Goal: Information Seeking & Learning: Learn about a topic

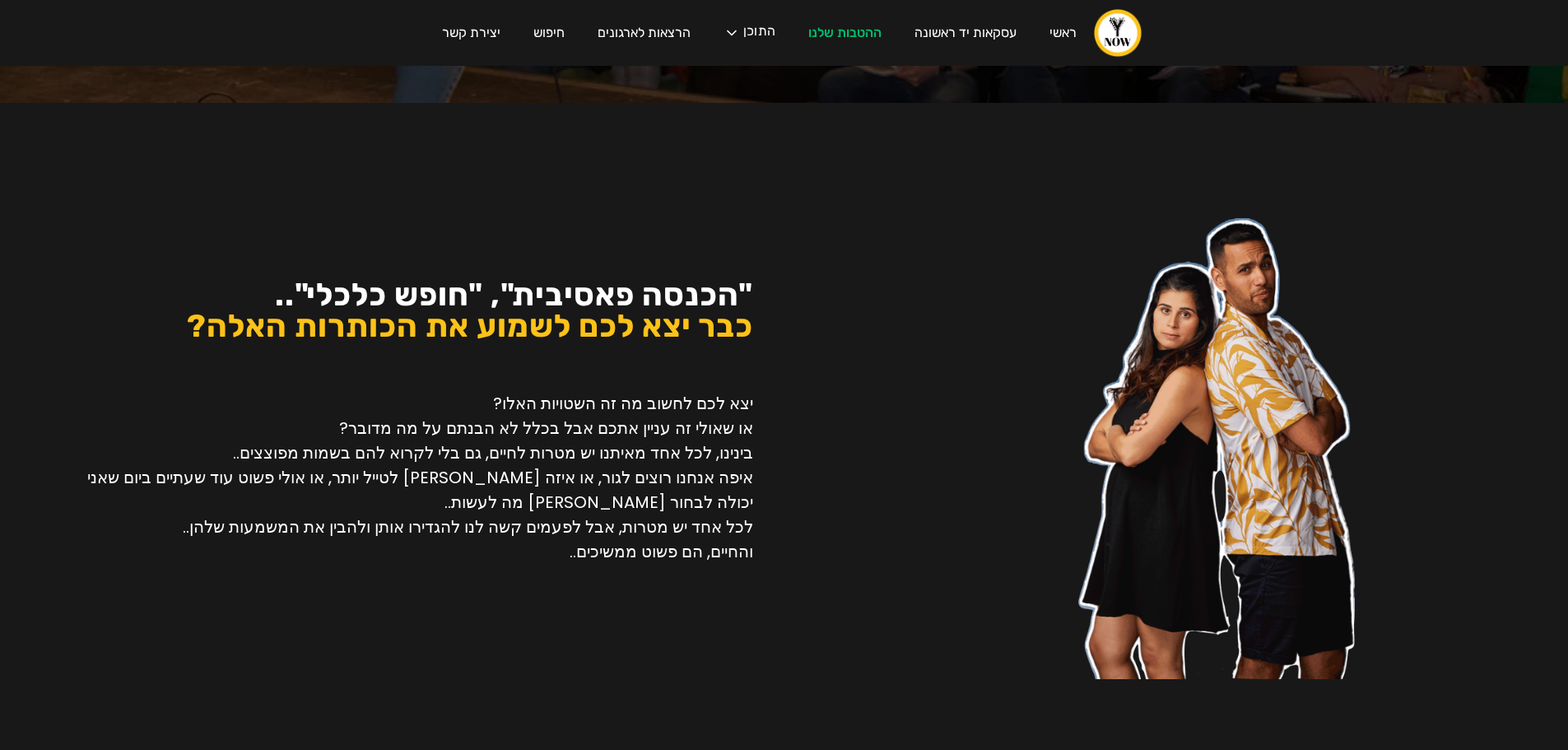
scroll to position [576, 0]
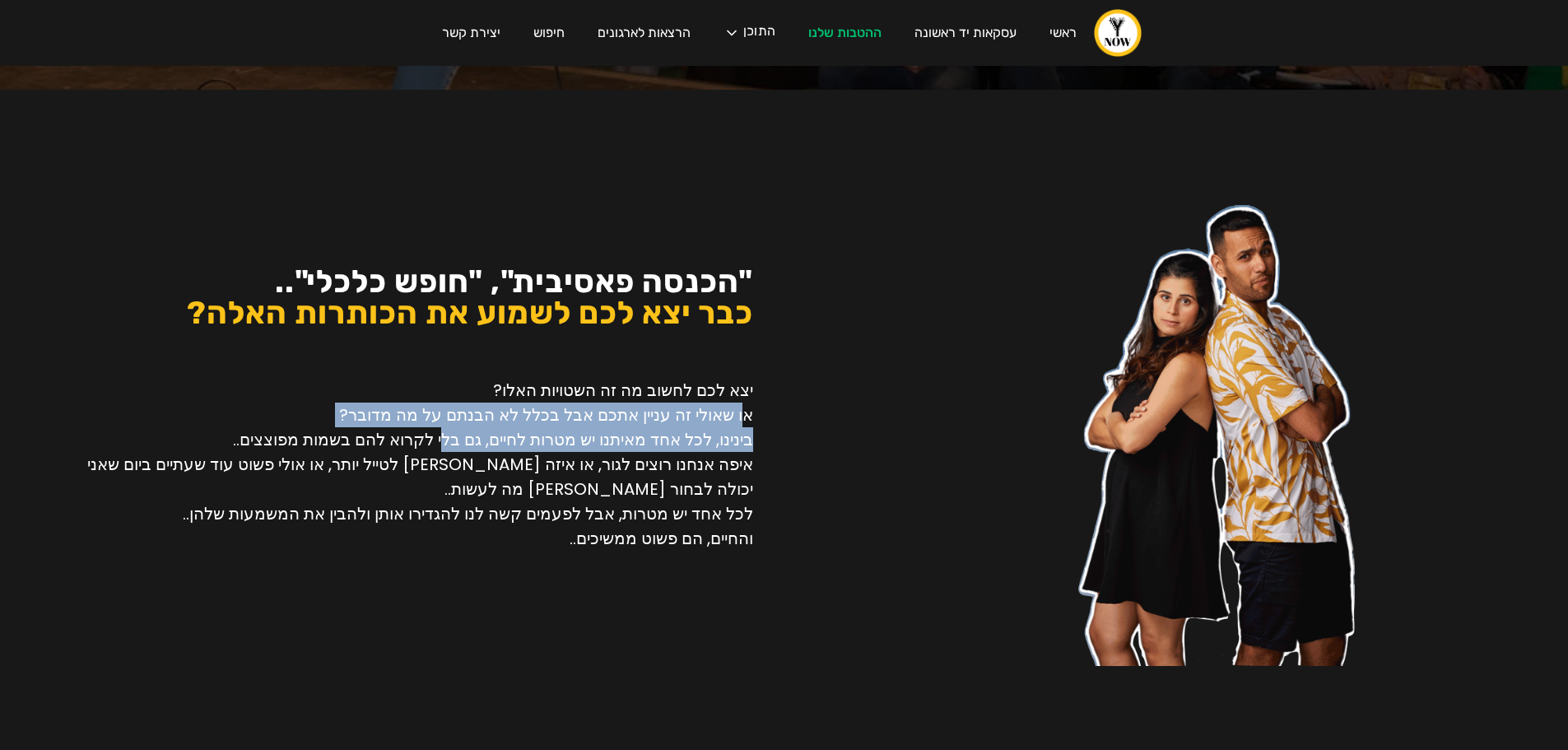
drag, startPoint x: 745, startPoint y: 410, endPoint x: 459, endPoint y: 443, distance: 287.9
click at [459, 443] on p "יצא לכם לחשוב מה זה השטויות האלו? או שאולי זה עניין אתכם אבל בכלל לא הבנתם על מ…" at bounding box center [402, 464] width 704 height 173
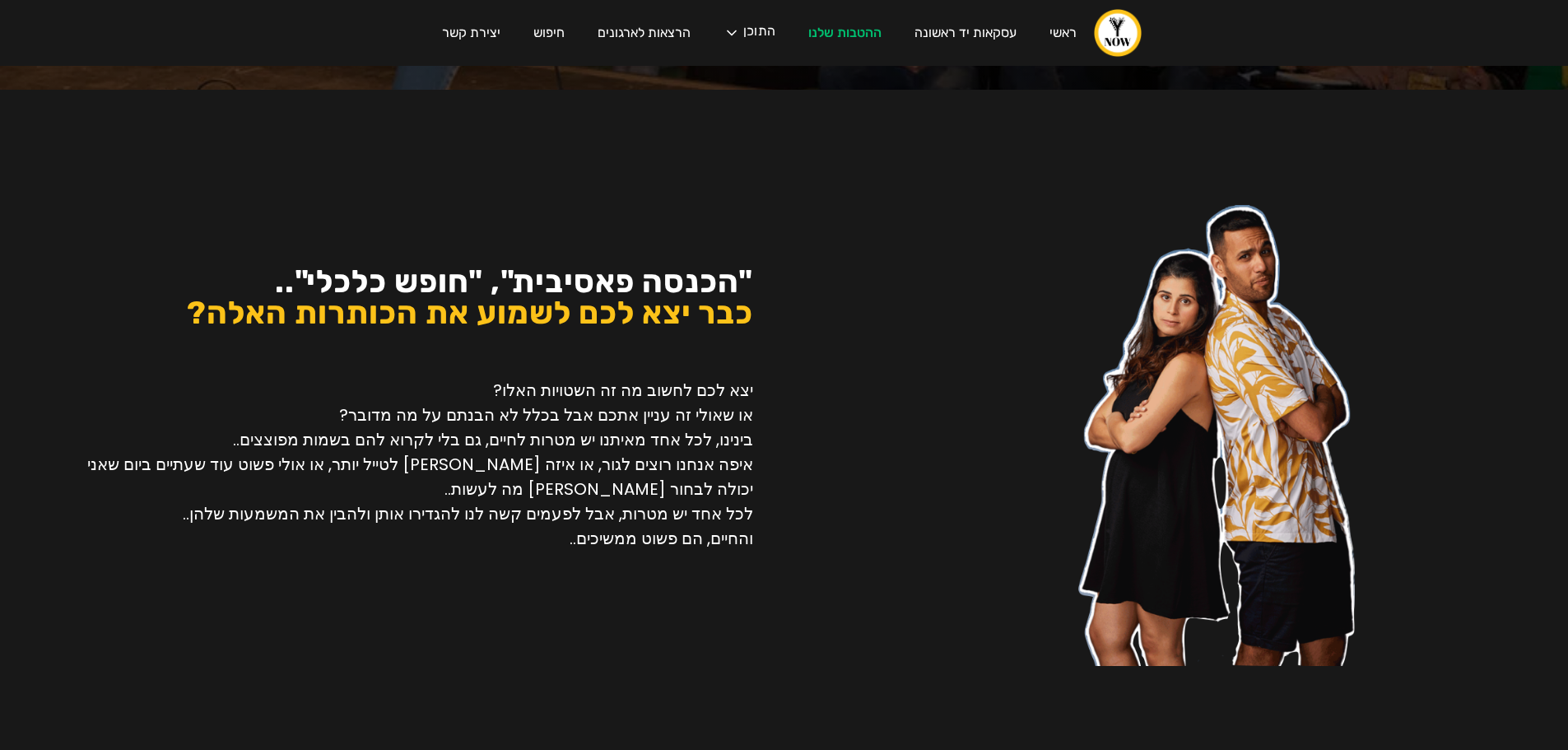
click at [470, 465] on p "יצא לכם לחשוב מה זה השטויות האלו? או שאולי זה עניין אתכם אבל בכלל לא הבנתם על מ…" at bounding box center [402, 464] width 704 height 173
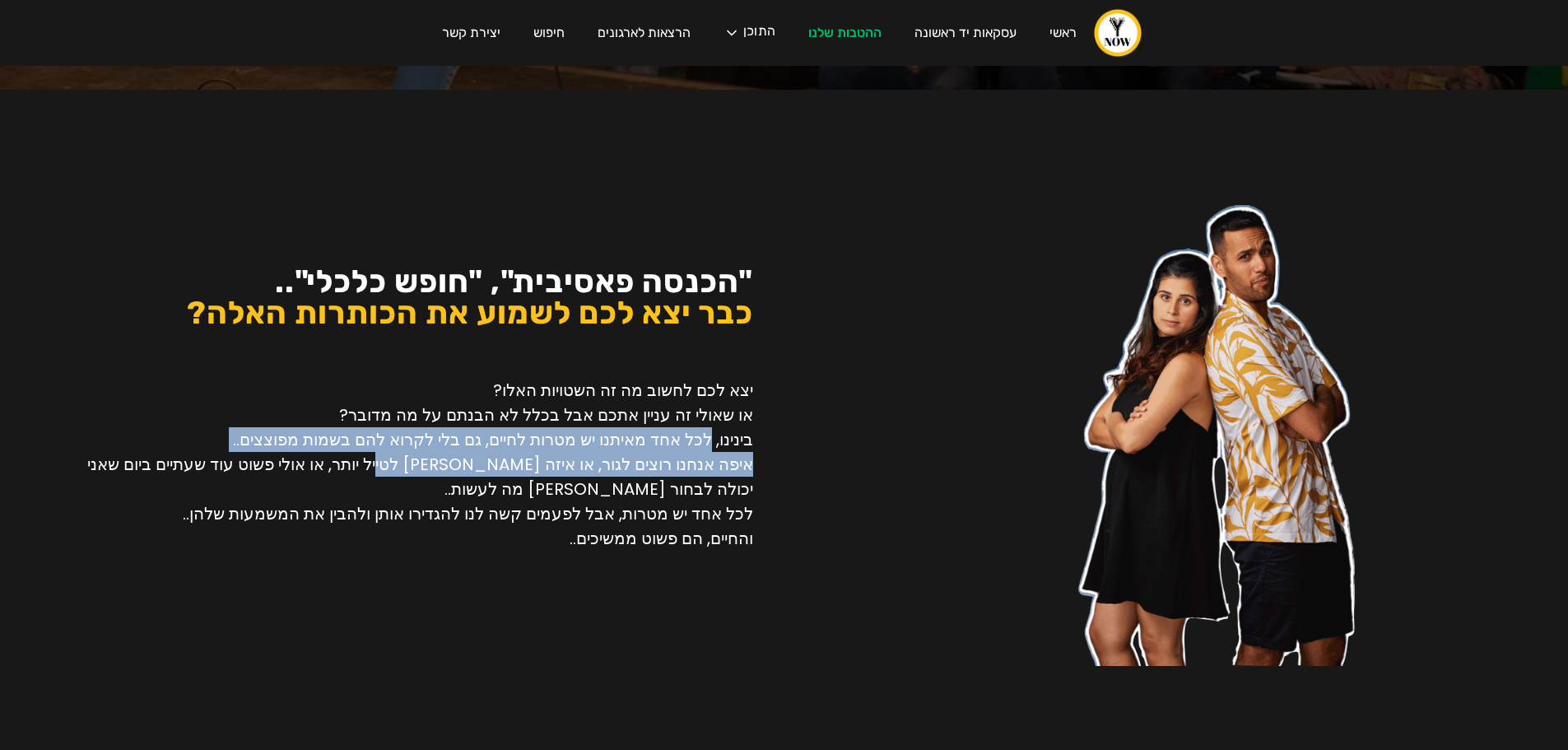
drag, startPoint x: 712, startPoint y: 444, endPoint x: 425, endPoint y: 467, distance: 287.9
click at [446, 467] on p "יצא לכם לחשוב מה זה השטויות האלו? או שאולי זה עניין אתכם אבל בכלל לא הבנתם על מ…" at bounding box center [402, 464] width 704 height 173
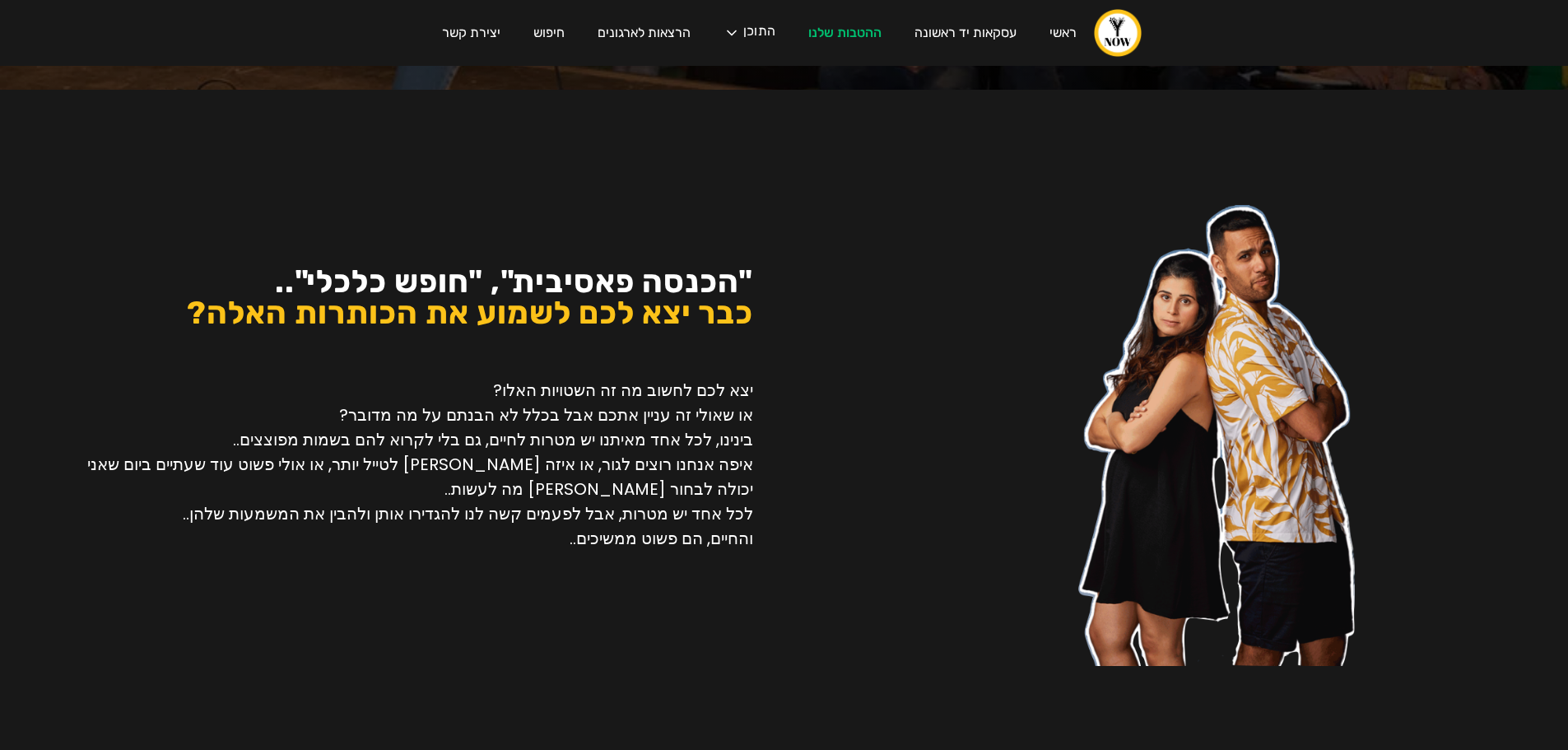
click at [425, 467] on p "יצא לכם לחשוב מה זה השטויות האלו? או שאולי זה עניין אתכם אבל בכלל לא הבנתם על מ…" at bounding box center [402, 464] width 704 height 173
drag, startPoint x: 582, startPoint y: 465, endPoint x: 448, endPoint y: 465, distance: 134.0
click at [459, 465] on p "יצא לכם לחשוב מה זה השטויות האלו? או שאולי זה עניין אתכם אבל בכלל לא הבנתם על מ…" at bounding box center [402, 464] width 704 height 173
click at [445, 465] on p "יצא לכם לחשוב מה זה השטויות האלו? או שאולי זה עניין אתכם אבל בכלל לא הבנתם על מ…" at bounding box center [402, 464] width 704 height 173
drag, startPoint x: 413, startPoint y: 464, endPoint x: 303, endPoint y: 464, distance: 110.0
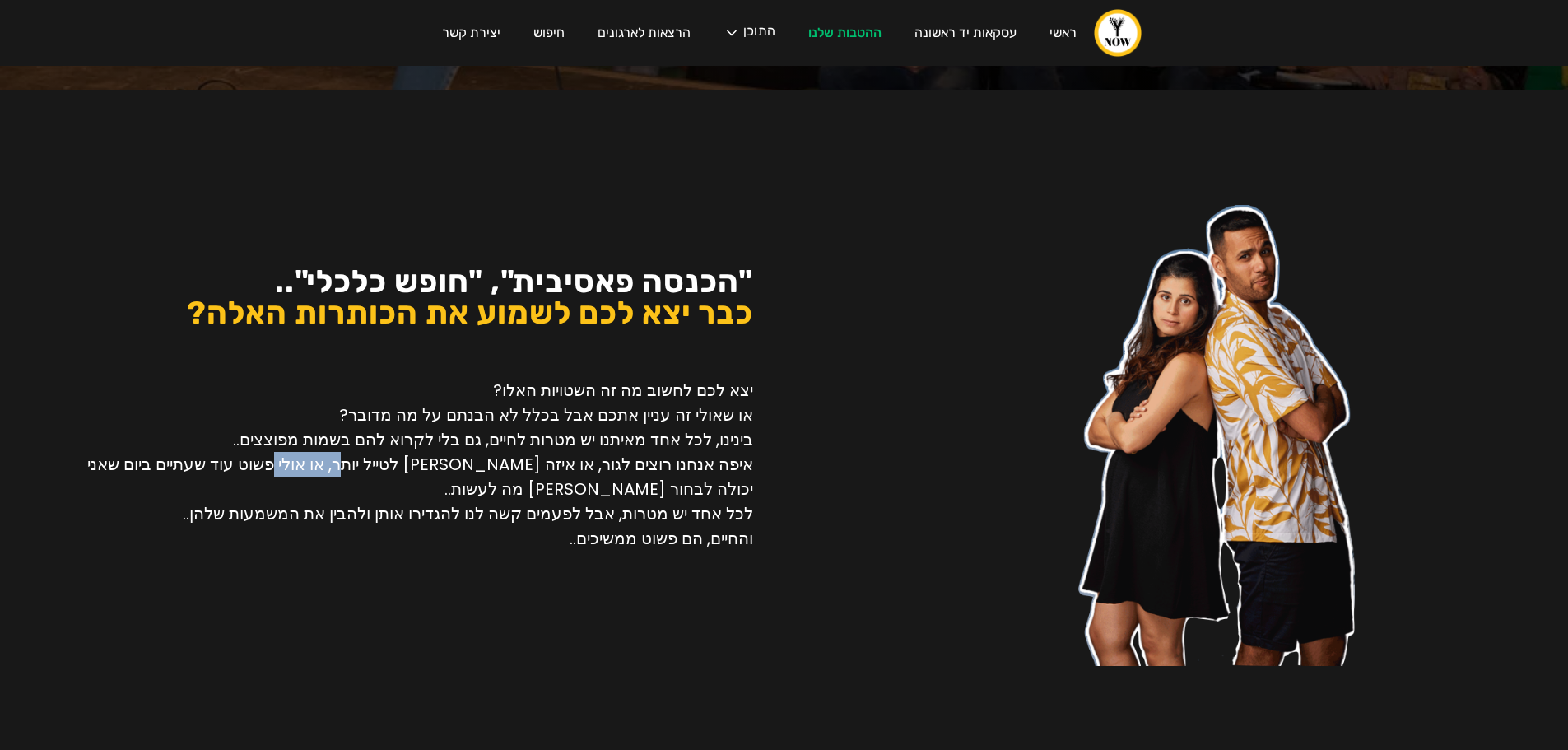
click at [335, 464] on p "יצא לכם לחשוב מה זה השטויות האלו? או שאולי זה עניין אתכם אבל בכלל לא הבנתם על מ…" at bounding box center [402, 464] width 704 height 173
drag, startPoint x: 251, startPoint y: 462, endPoint x: 229, endPoint y: 465, distance: 22.2
click at [229, 465] on p "יצא לכם לחשוב מה זה השטויות האלו? או שאולי זה עניין אתכם אבל בכלל לא הבנתם על מ…" at bounding box center [402, 464] width 704 height 173
click at [207, 468] on p "יצא לכם לחשוב מה זה השטויות האלו? או שאולי זה עניין אתכם אבל בכלל לא הבנתם על מ…" at bounding box center [402, 464] width 704 height 173
click at [399, 518] on p "יצא לכם לחשוב מה זה השטויות האלו? או שאולי זה עניין אתכם אבל בכלל לא הבנתם על מ…" at bounding box center [402, 464] width 704 height 173
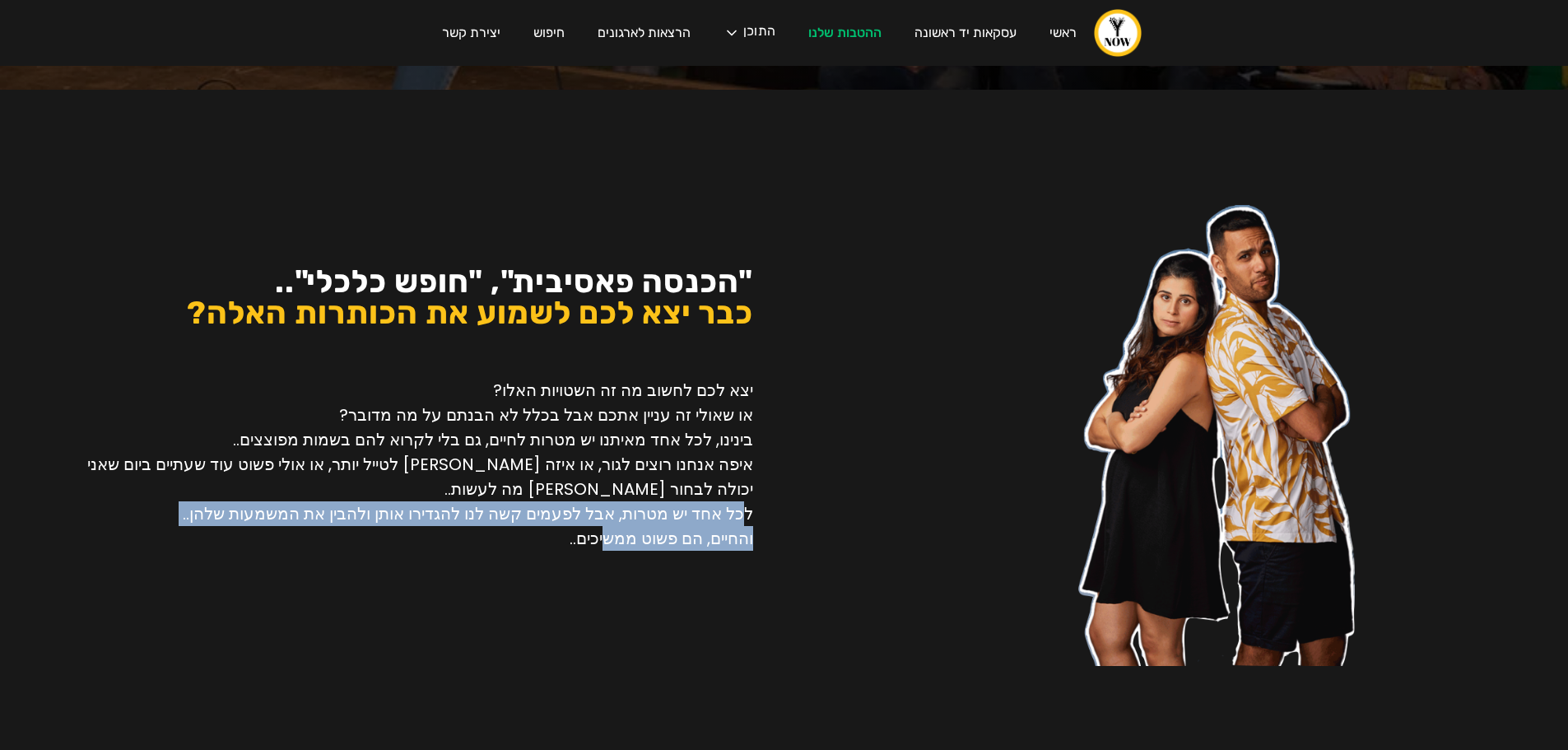
drag, startPoint x: 748, startPoint y: 518, endPoint x: 597, endPoint y: 527, distance: 151.3
click at [602, 527] on p "יצא לכם לחשוב מה זה השטויות האלו? או שאולי זה עניין אתכם אבל בכלל לא הבנתם על מ…" at bounding box center [402, 464] width 704 height 173
click at [548, 519] on p "יצא לכם לחשוב מה זה השטויות האלו? או שאולי זה עניין אתכם אבל בכלל לא הבנתם על מ…" at bounding box center [402, 464] width 704 height 173
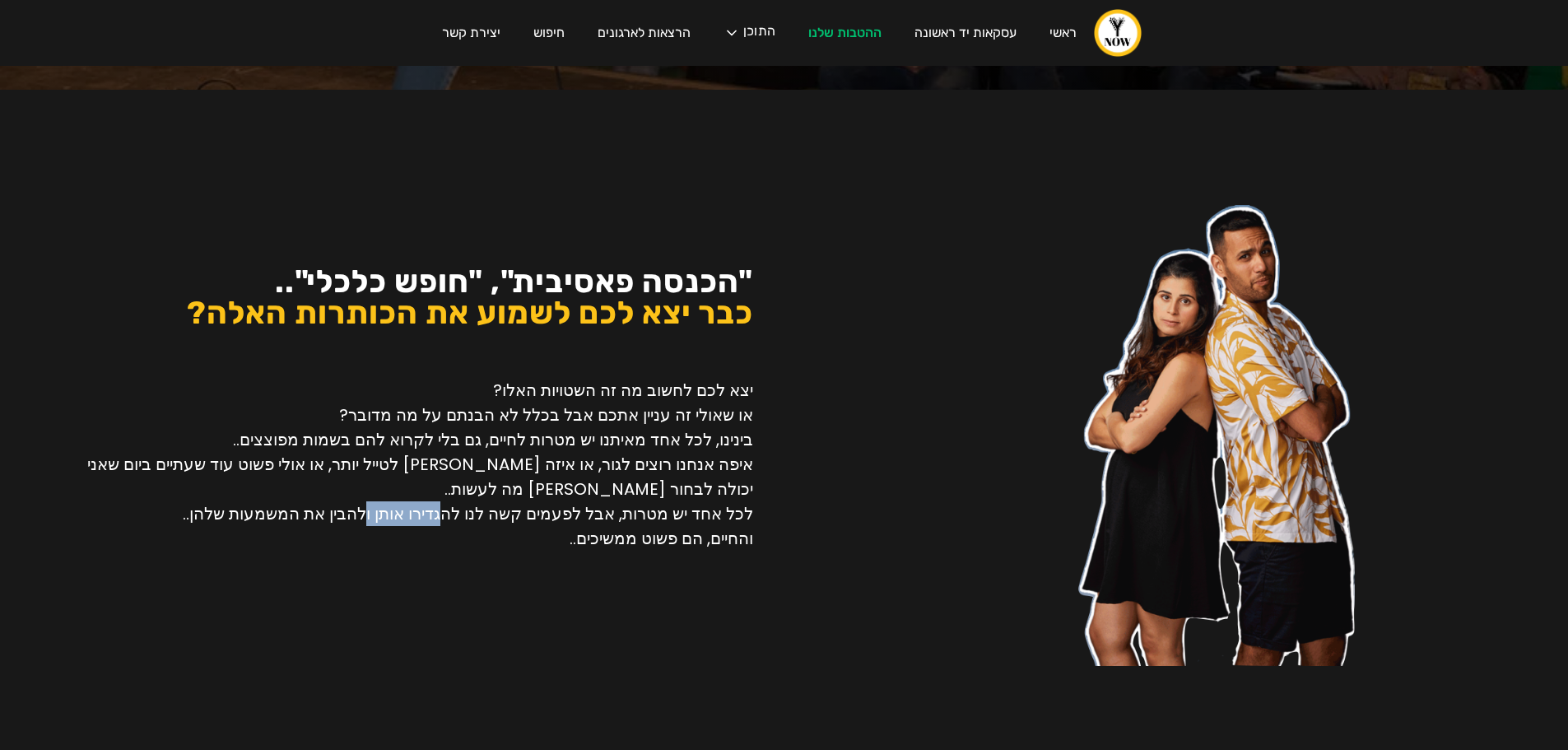
drag, startPoint x: 464, startPoint y: 512, endPoint x: 358, endPoint y: 522, distance: 106.5
click at [371, 522] on p "יצא לכם לחשוב מה זה השטויות האלו? או שאולי זה עניין אתכם אבל בכלל לא הבנתם על מ…" at bounding box center [402, 464] width 704 height 173
drag, startPoint x: 329, startPoint y: 518, endPoint x: 316, endPoint y: 516, distance: 13.2
click at [318, 517] on p "יצא לכם לחשוב מה זה השטויות האלו? או שאולי זה עניין אתכם אבל בכלל לא הבנתם על מ…" at bounding box center [402, 464] width 704 height 173
click at [283, 512] on p "יצא לכם לחשוב מה זה השטויות האלו? או שאולי זה עניין אתכם אבל בכלל לא הבנתם על מ…" at bounding box center [402, 464] width 704 height 173
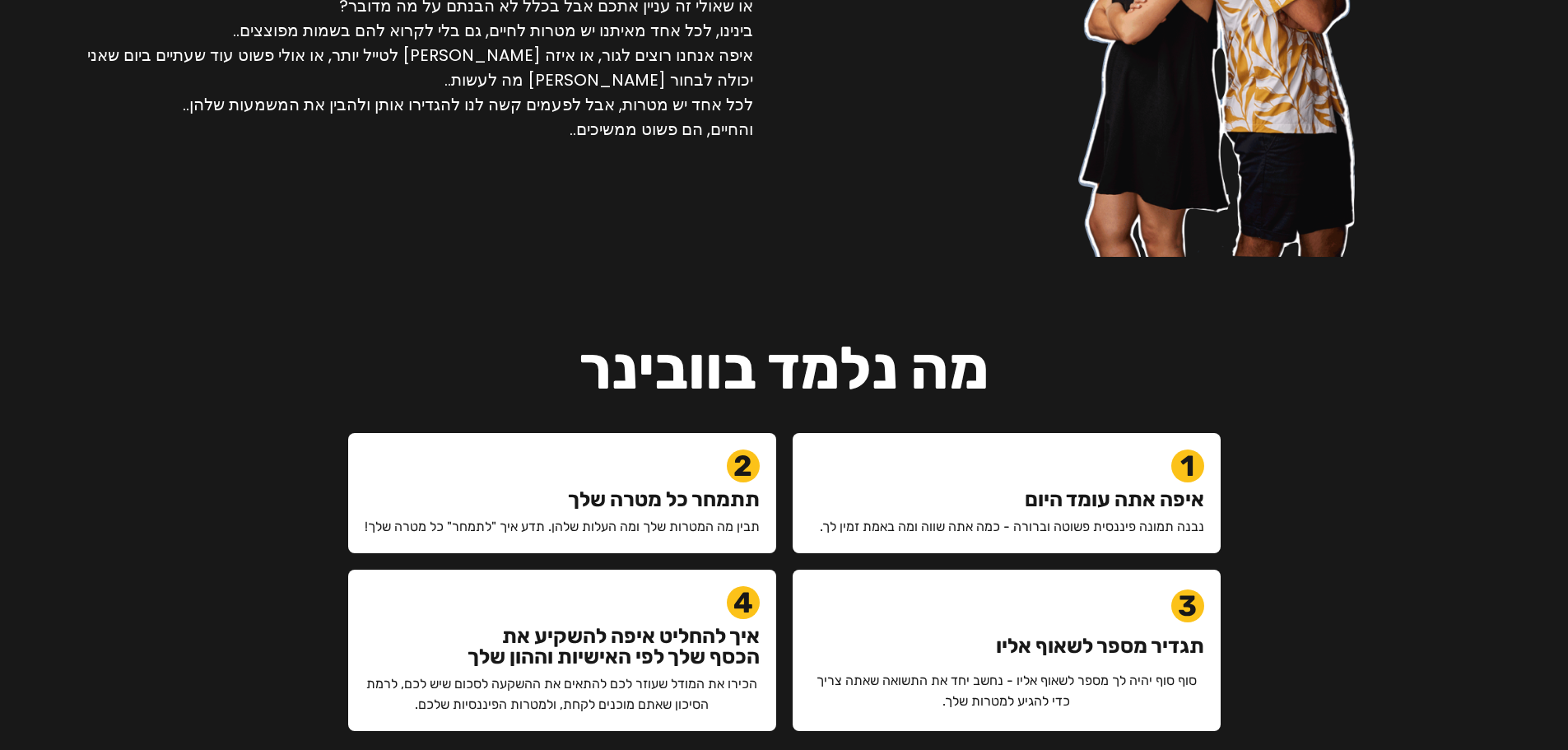
scroll to position [988, 0]
